Goal: Information Seeking & Learning: Learn about a topic

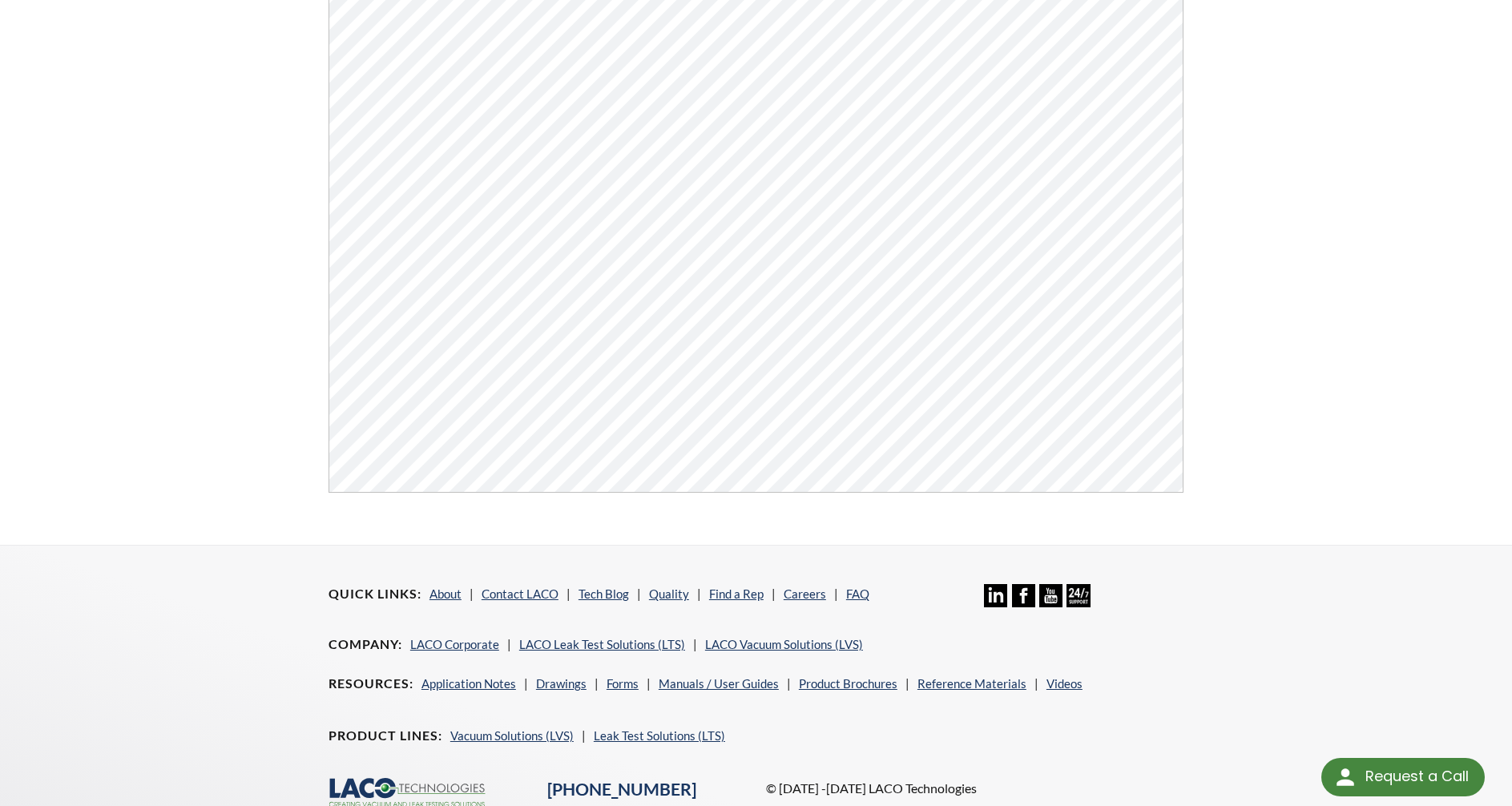
scroll to position [321, 0]
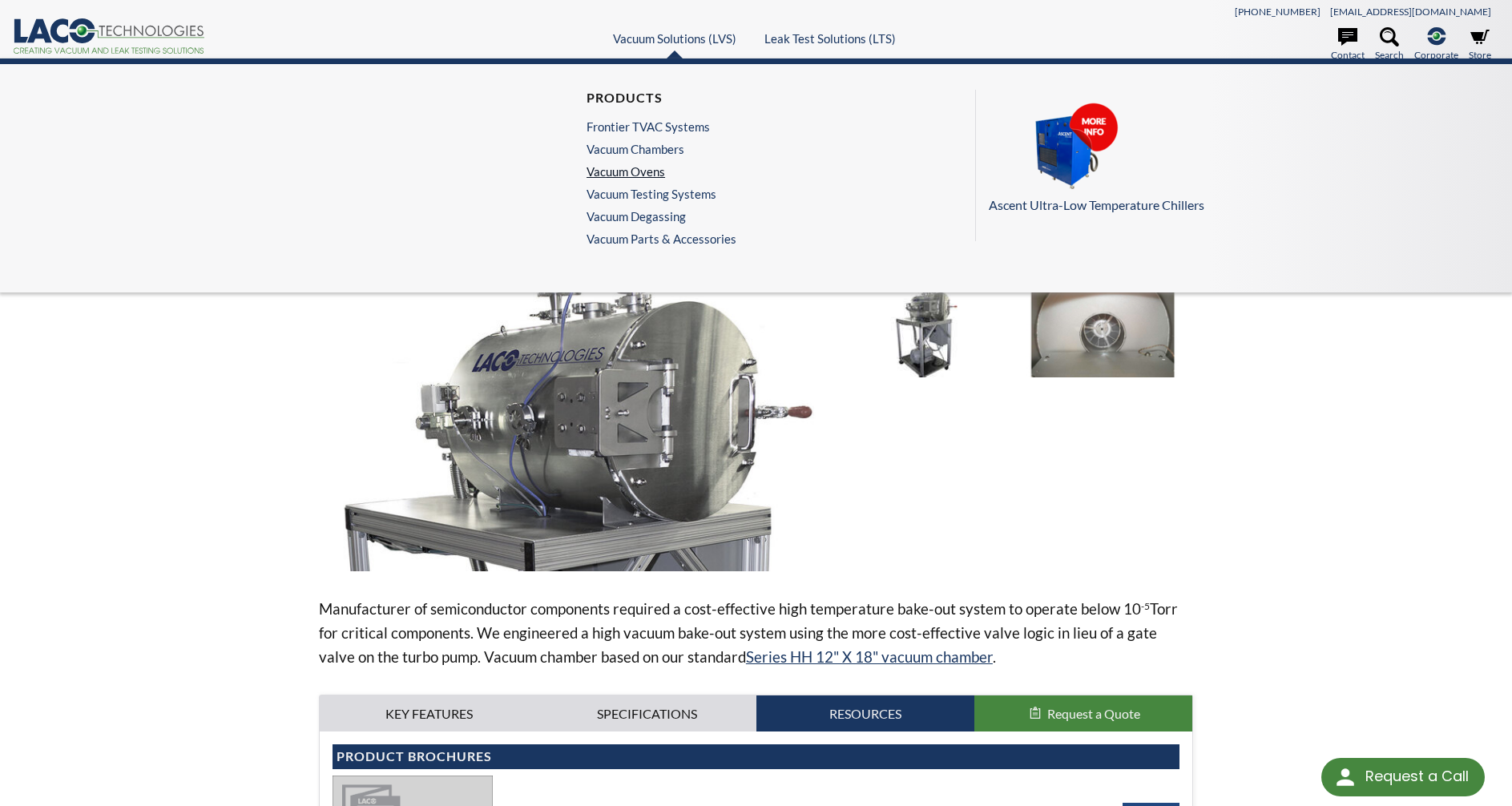
click at [657, 172] on link "Vacuum Ovens" at bounding box center [658, 171] width 142 height 15
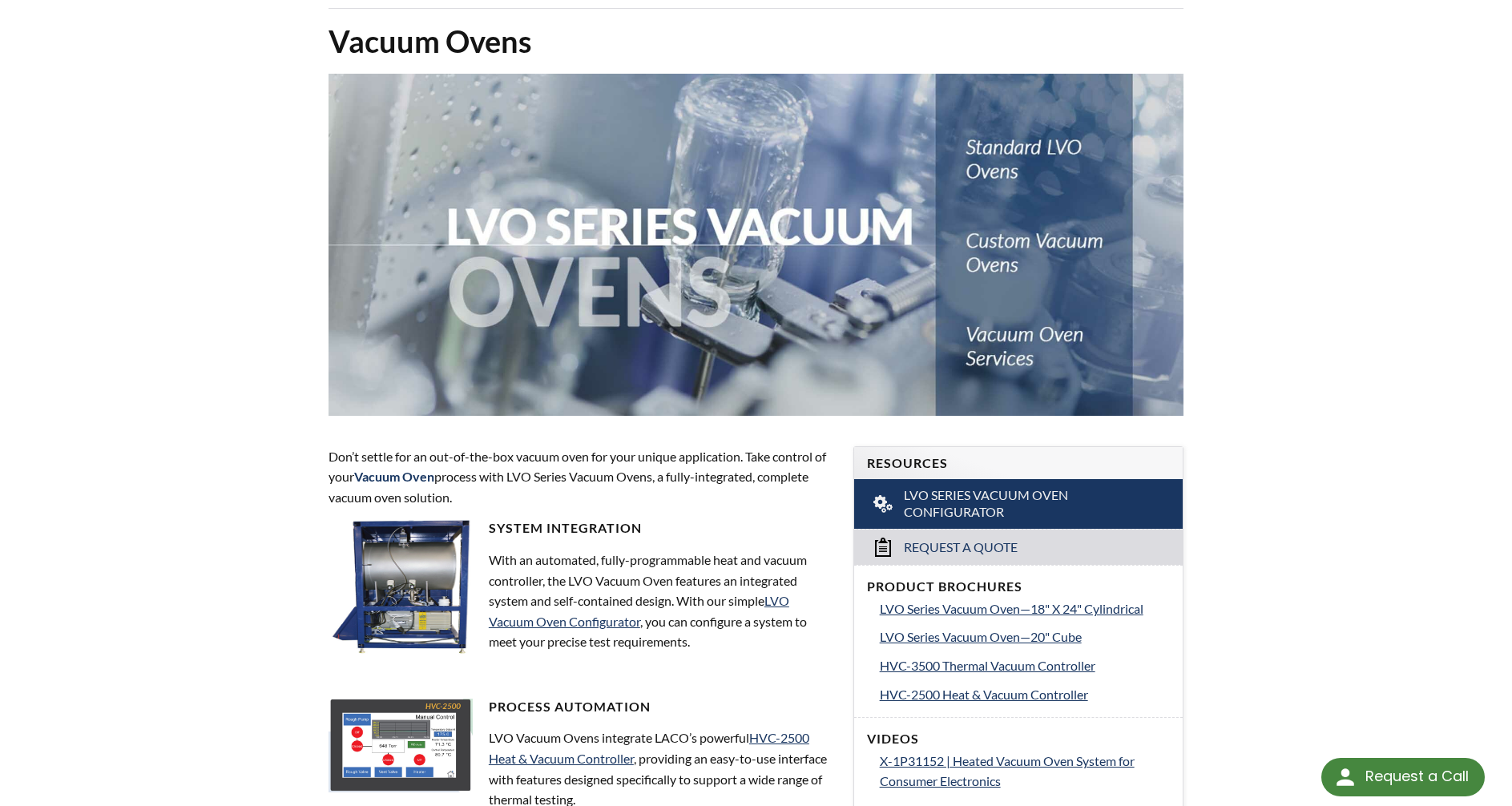
scroll to position [401, 0]
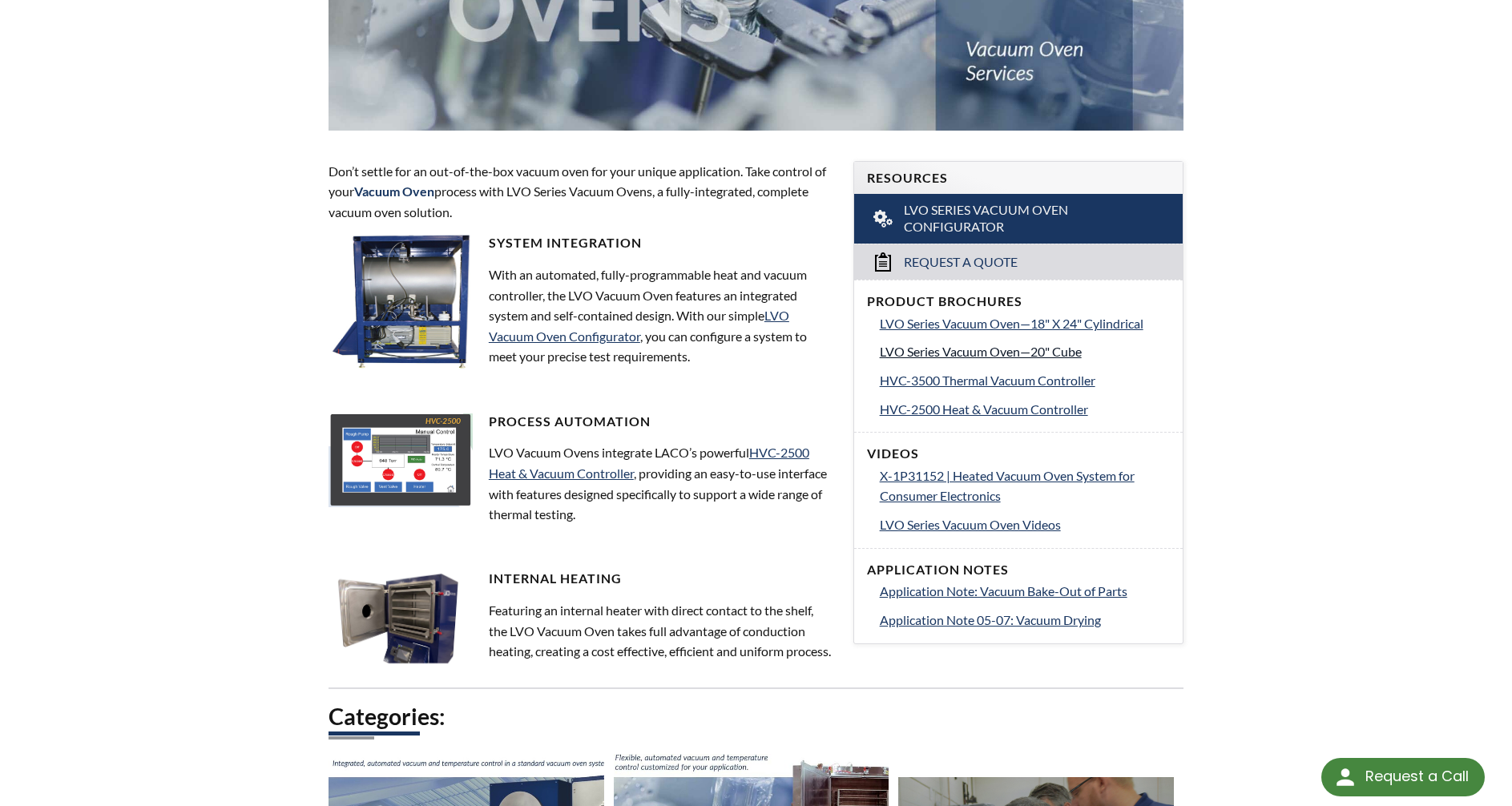
click at [994, 354] on span "LVO Series Vacuum Oven—20" Cube" at bounding box center [981, 351] width 202 height 15
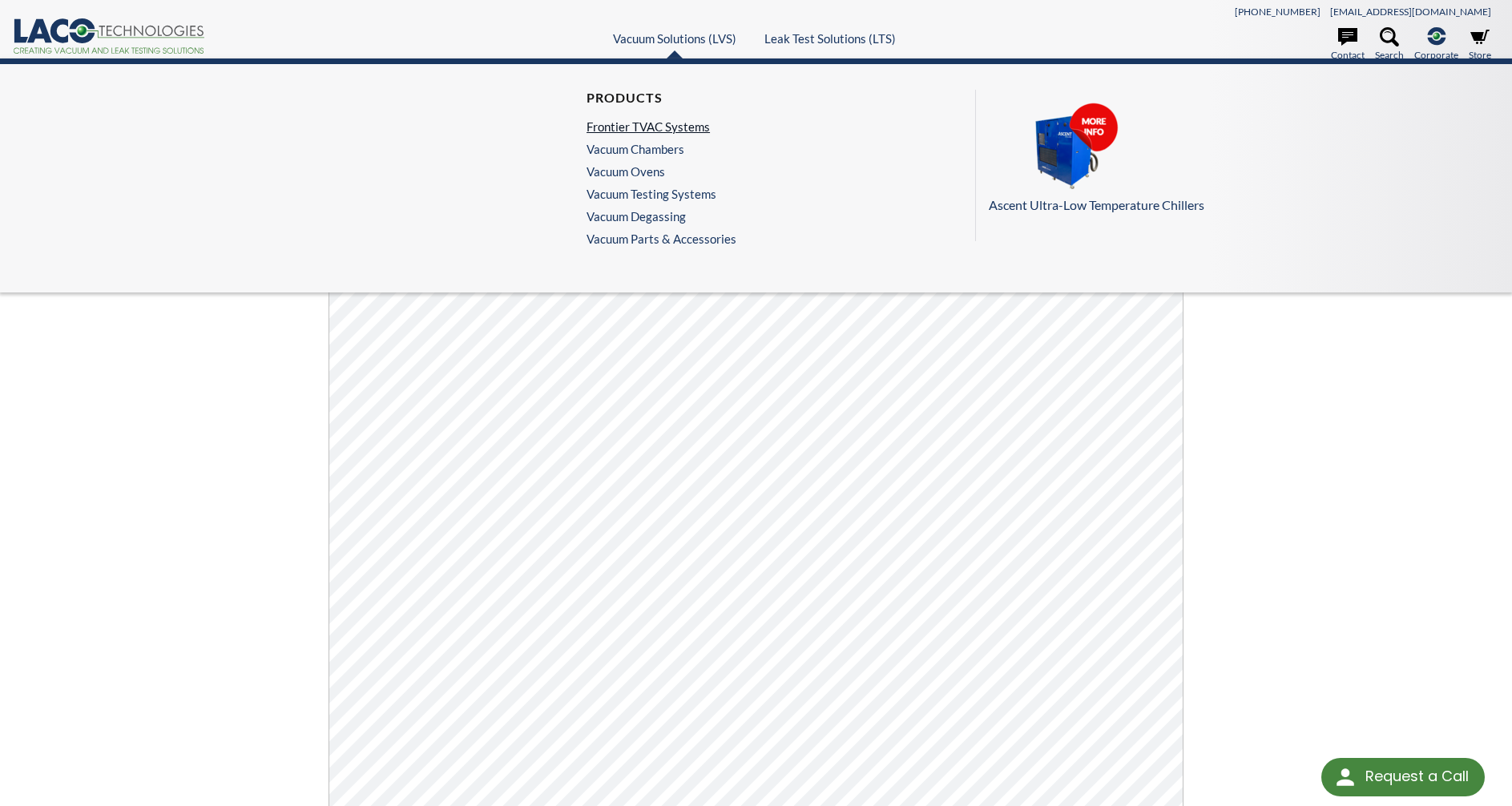
click at [653, 125] on link "Frontier TVAC Systems" at bounding box center [658, 126] width 142 height 15
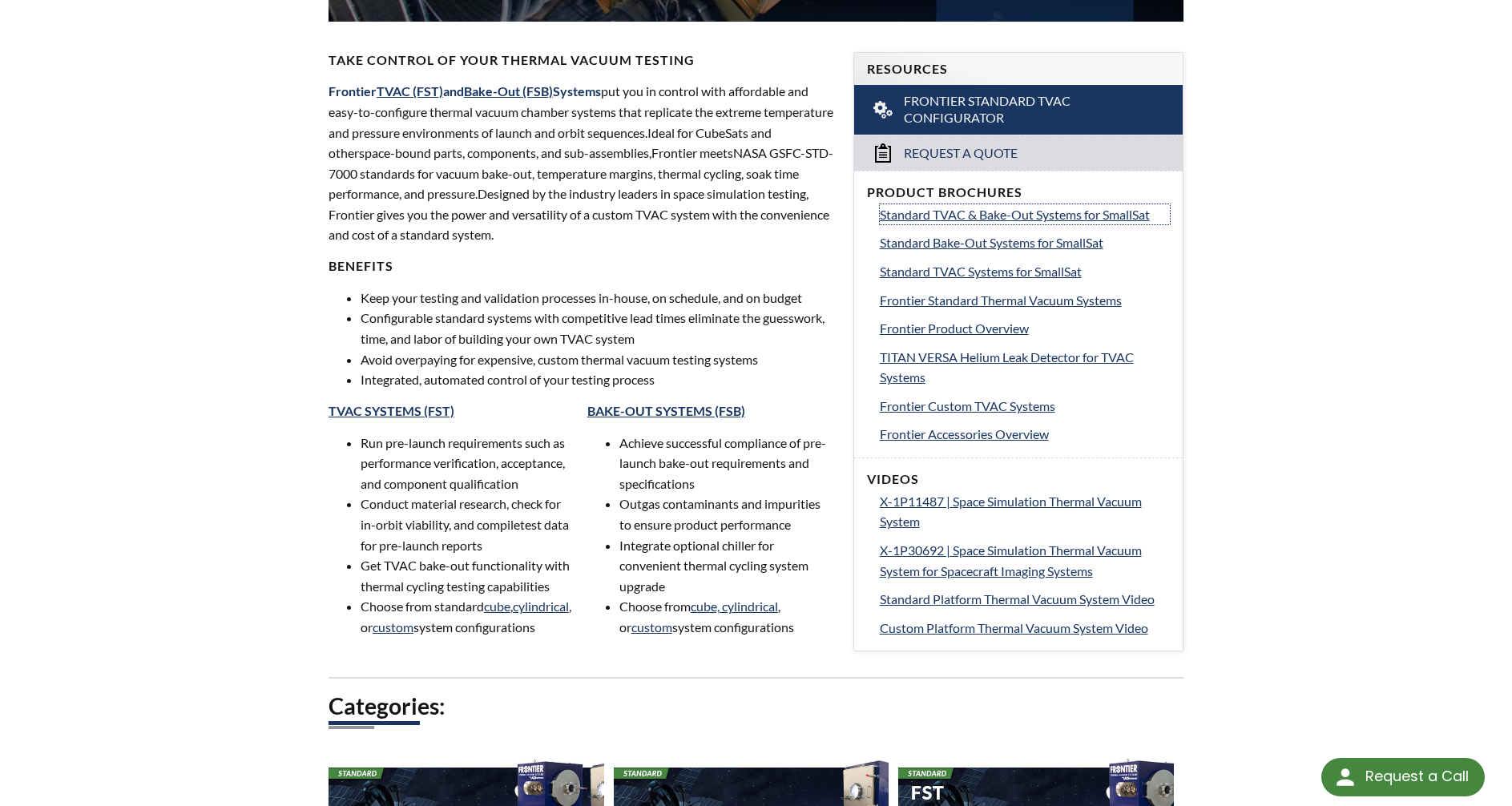
scroll to position [481, 0]
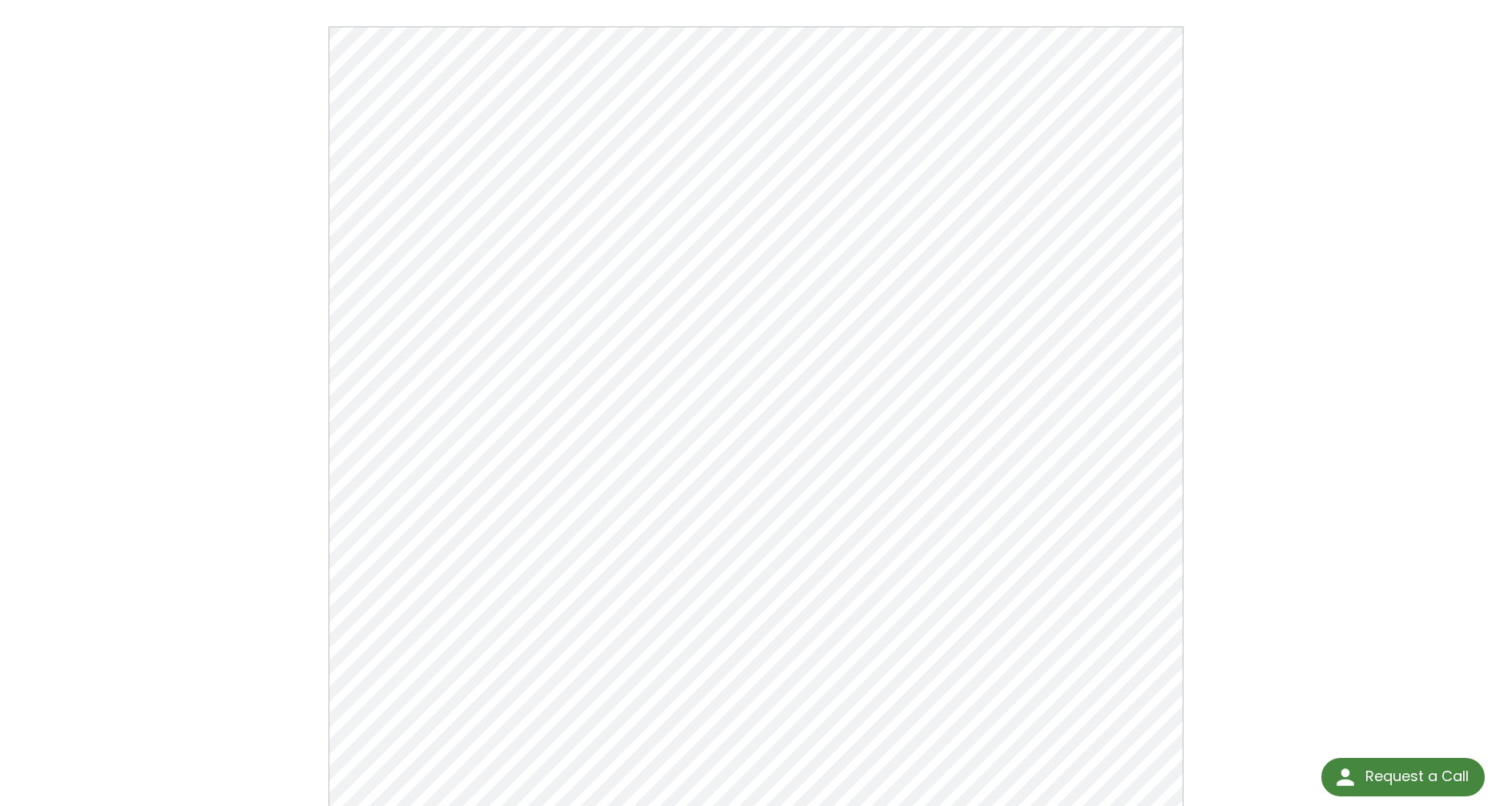
scroll to position [321, 0]
